Goal: Task Accomplishment & Management: Use online tool/utility

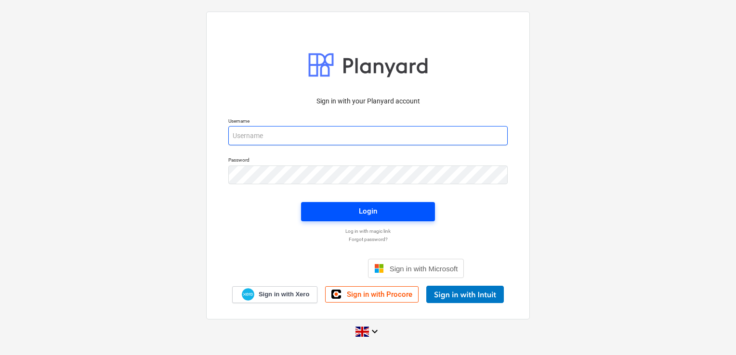
type input "[PERSON_NAME][EMAIL_ADDRESS][DOMAIN_NAME]"
click at [337, 214] on span "Login" at bounding box center [368, 211] width 111 height 13
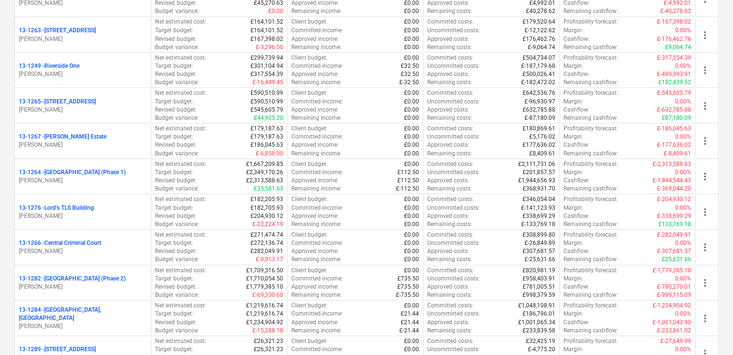
scroll to position [889, 0]
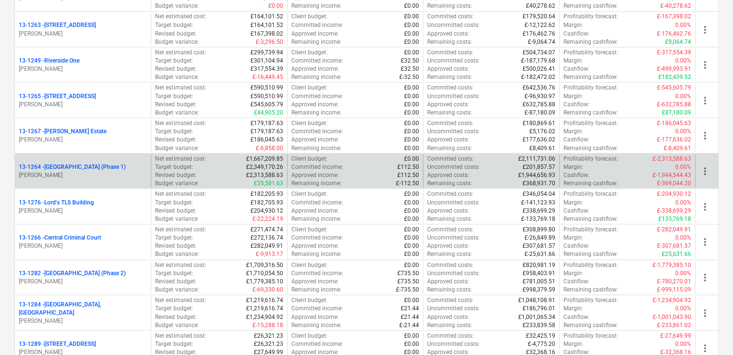
click at [77, 165] on p "13-1264 - Plumstead [GEOGRAPHIC_DATA] (Phase 1)" at bounding box center [72, 167] width 107 height 8
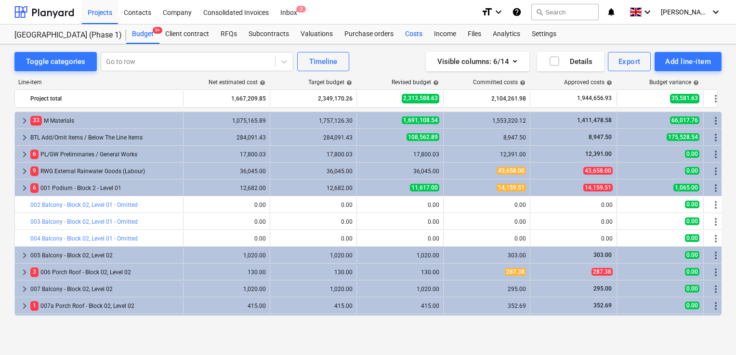
click at [415, 35] on div "Costs" at bounding box center [413, 34] width 29 height 19
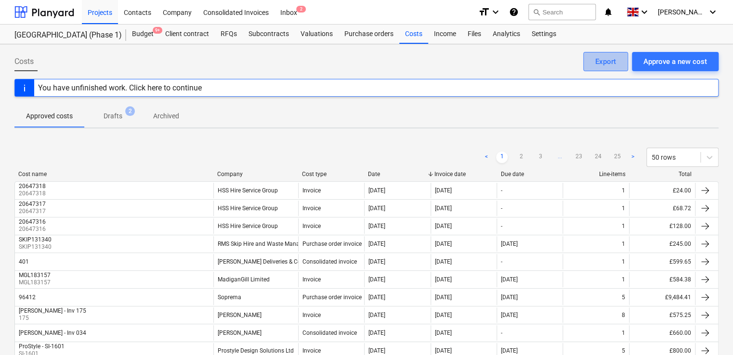
click at [606, 58] on div "Export" at bounding box center [605, 61] width 21 height 13
